Goal: Use online tool/utility: Utilize a website feature to perform a specific function

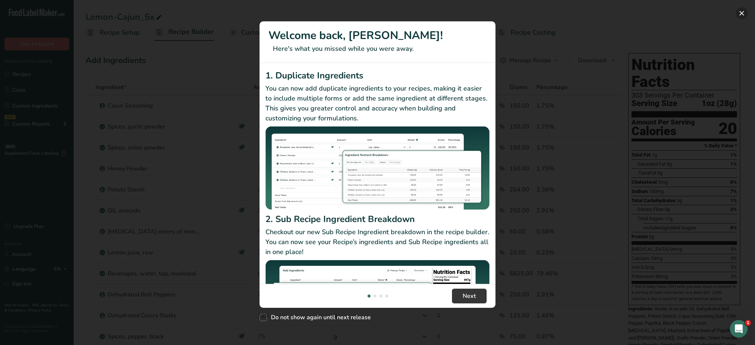
click at [745, 11] on button "New Features" at bounding box center [741, 13] width 12 height 12
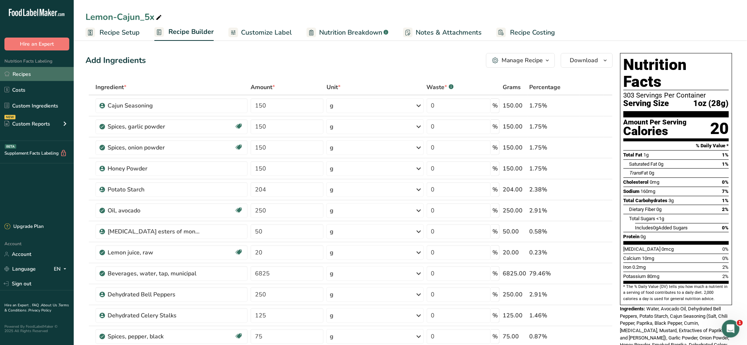
click at [36, 73] on link "Recipes" at bounding box center [37, 74] width 74 height 14
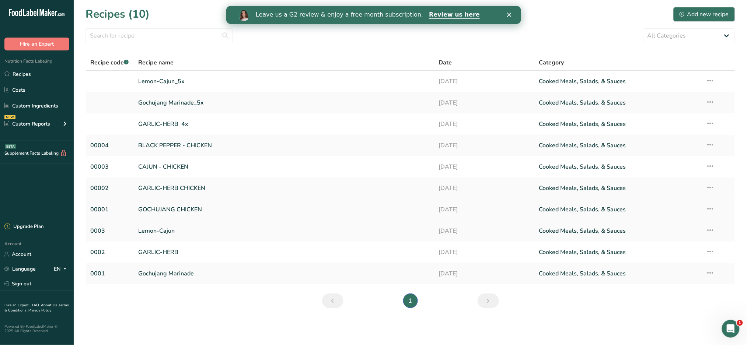
click at [207, 206] on link "GOCHUJANG CHICKEN" at bounding box center [284, 209] width 291 height 15
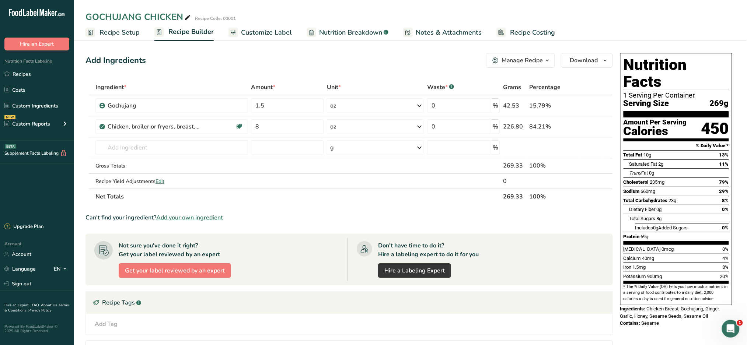
click at [530, 31] on span "Recipe Costing" at bounding box center [532, 33] width 45 height 10
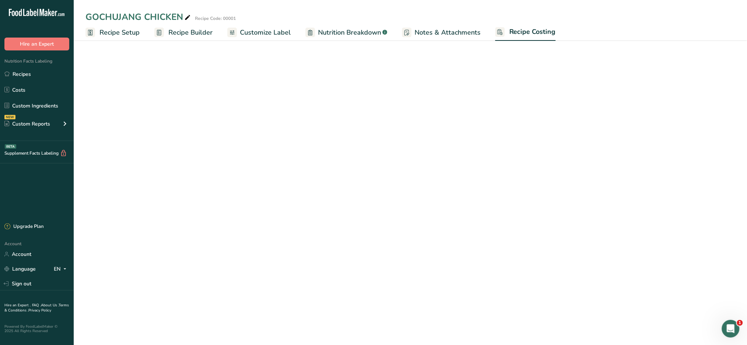
select select "5"
select select "12"
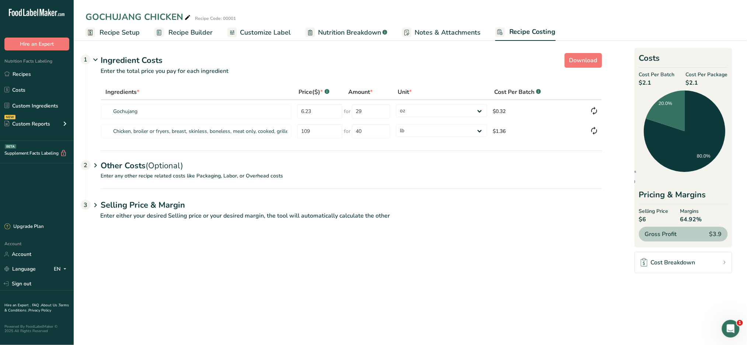
click at [140, 169] on div "Other Costs (Optional) 2" at bounding box center [351, 161] width 501 height 21
